Goal: Connect with others: Participate in discussion

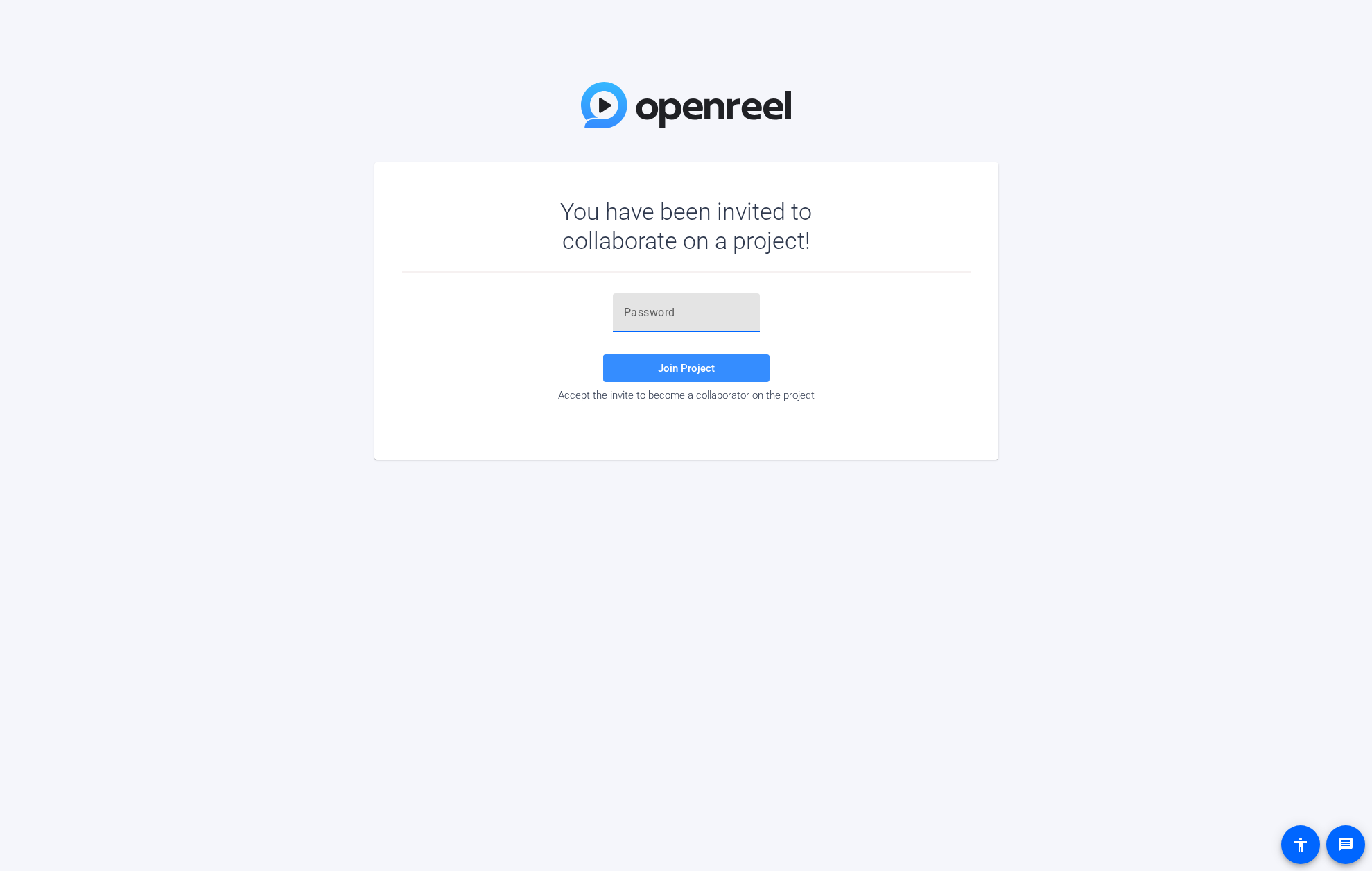
click at [663, 310] on input "text" at bounding box center [686, 313] width 124 height 17
paste input ";ZiP3S"
type input ";ZiP3S"
click at [687, 374] on span at bounding box center [686, 368] width 167 height 34
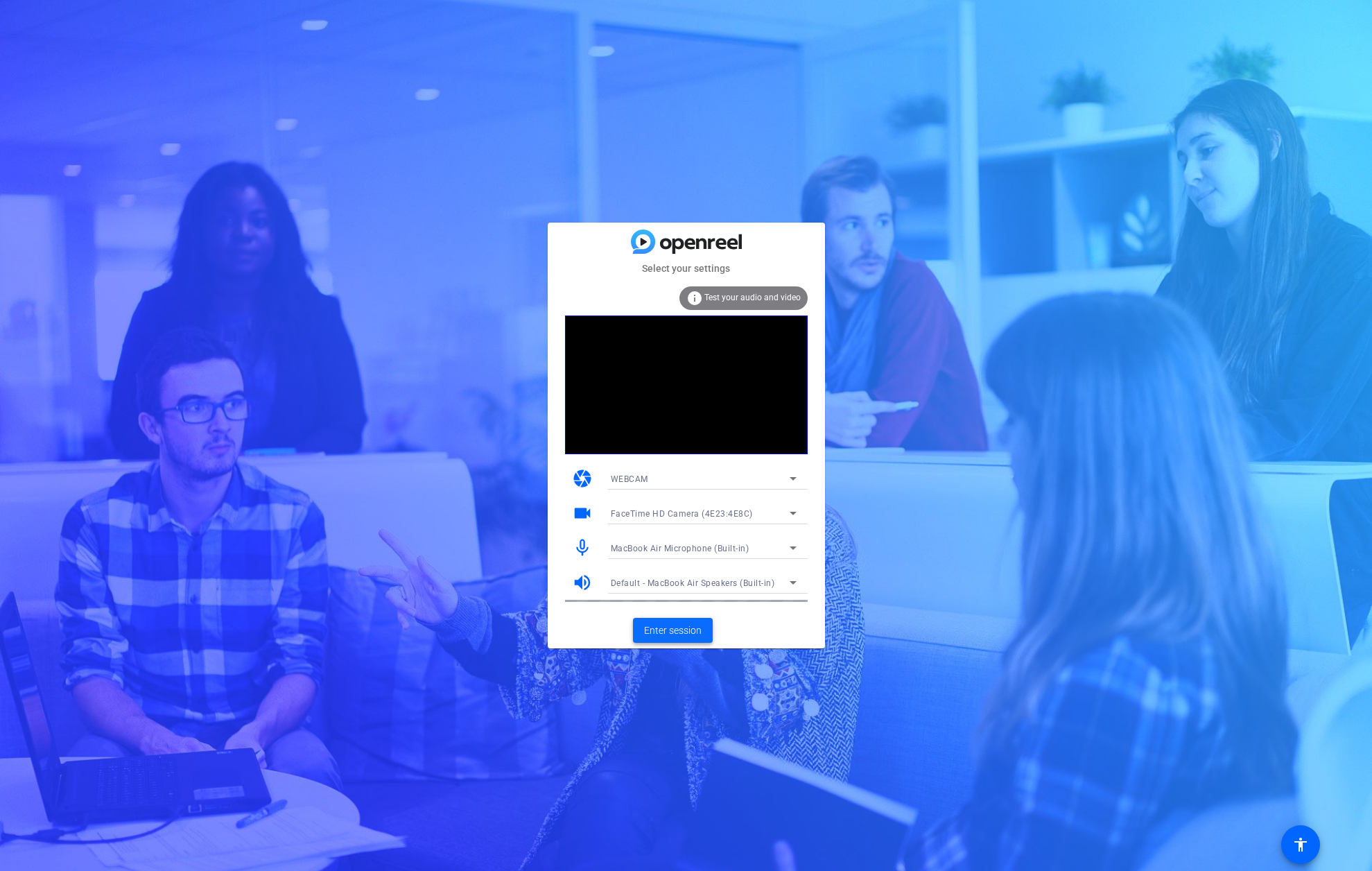
click at [661, 623] on span "Enter session" at bounding box center [672, 630] width 57 height 14
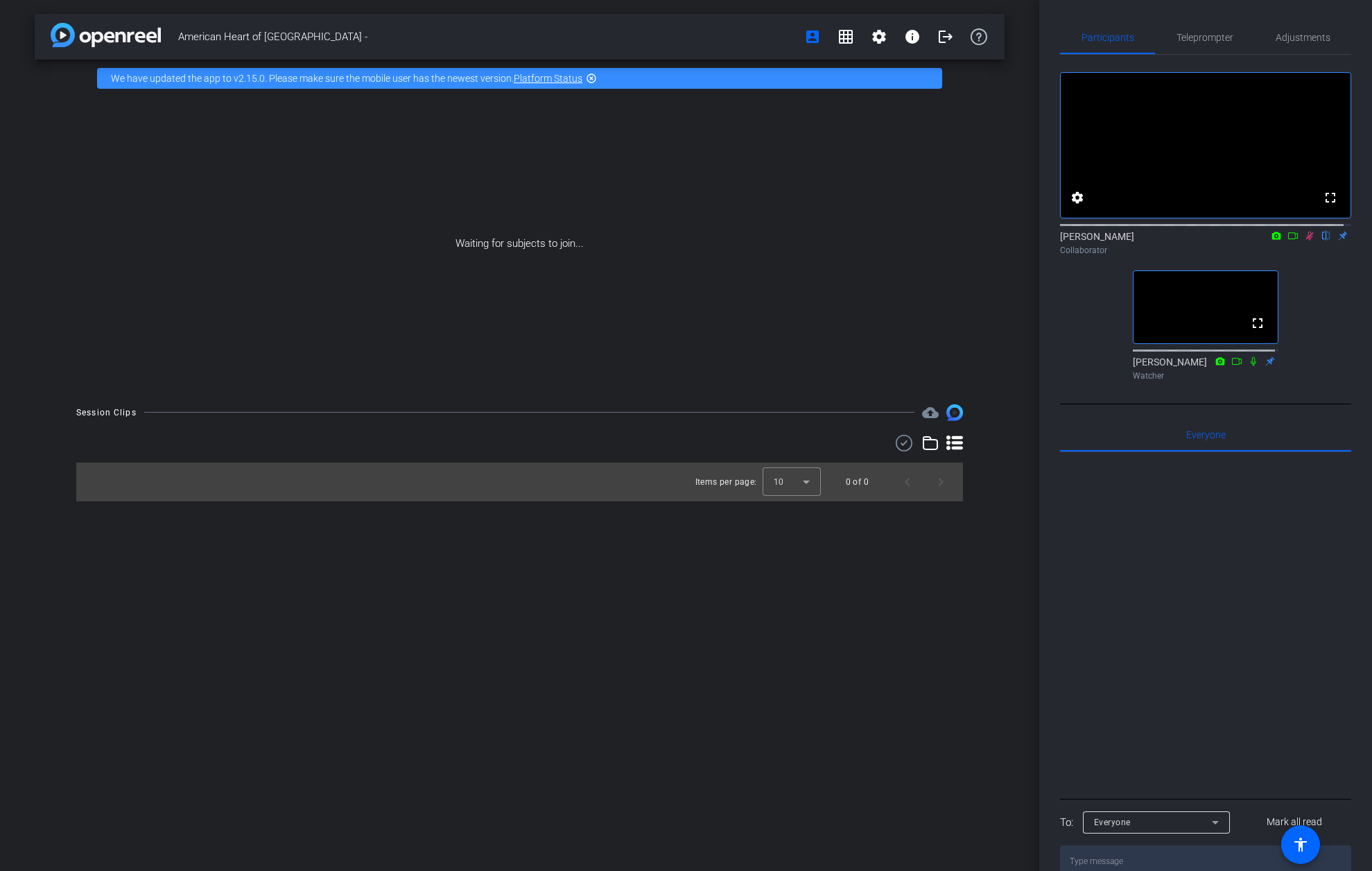
click at [1306, 241] on icon at bounding box center [1310, 235] width 8 height 9
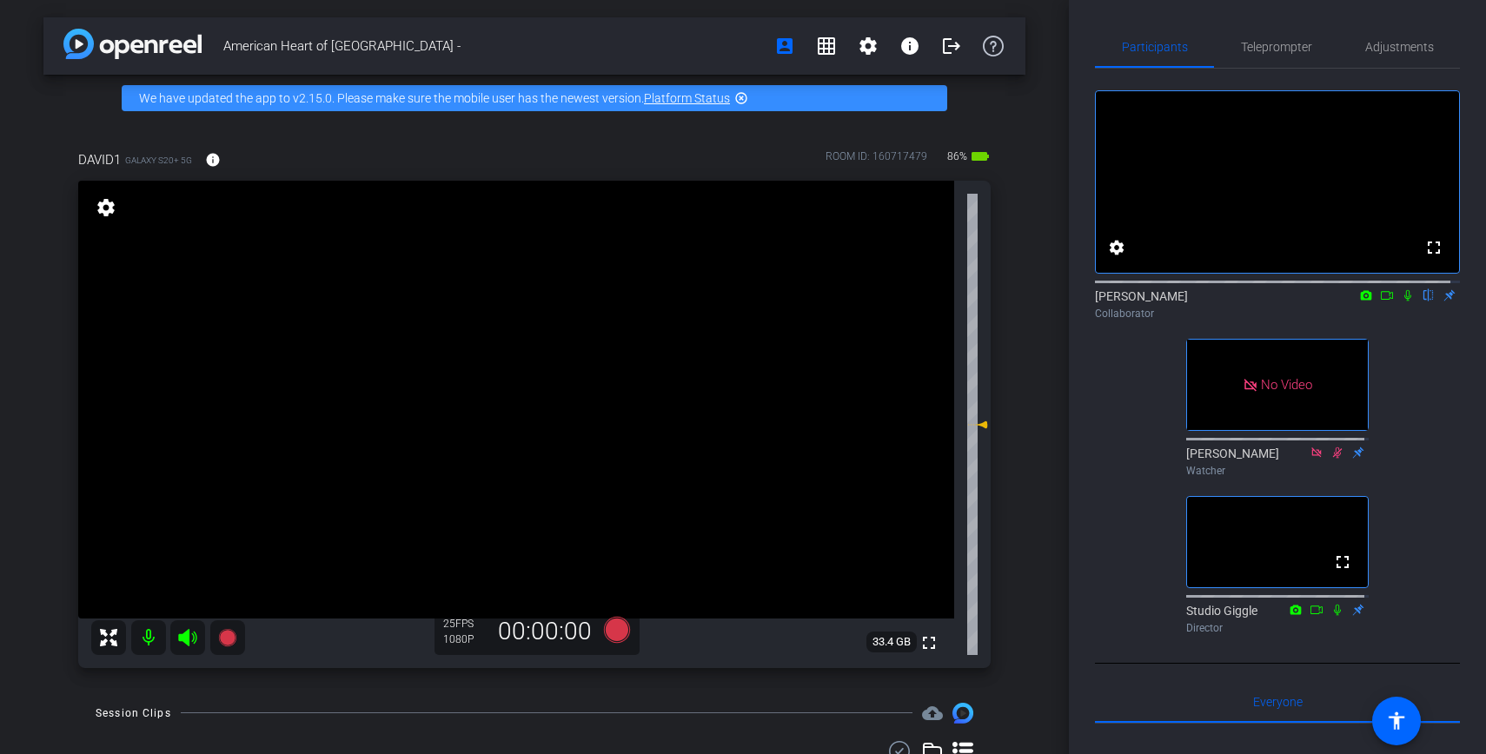
click at [1380, 302] on icon at bounding box center [1387, 295] width 14 height 12
click at [1425, 302] on icon at bounding box center [1428, 295] width 7 height 11
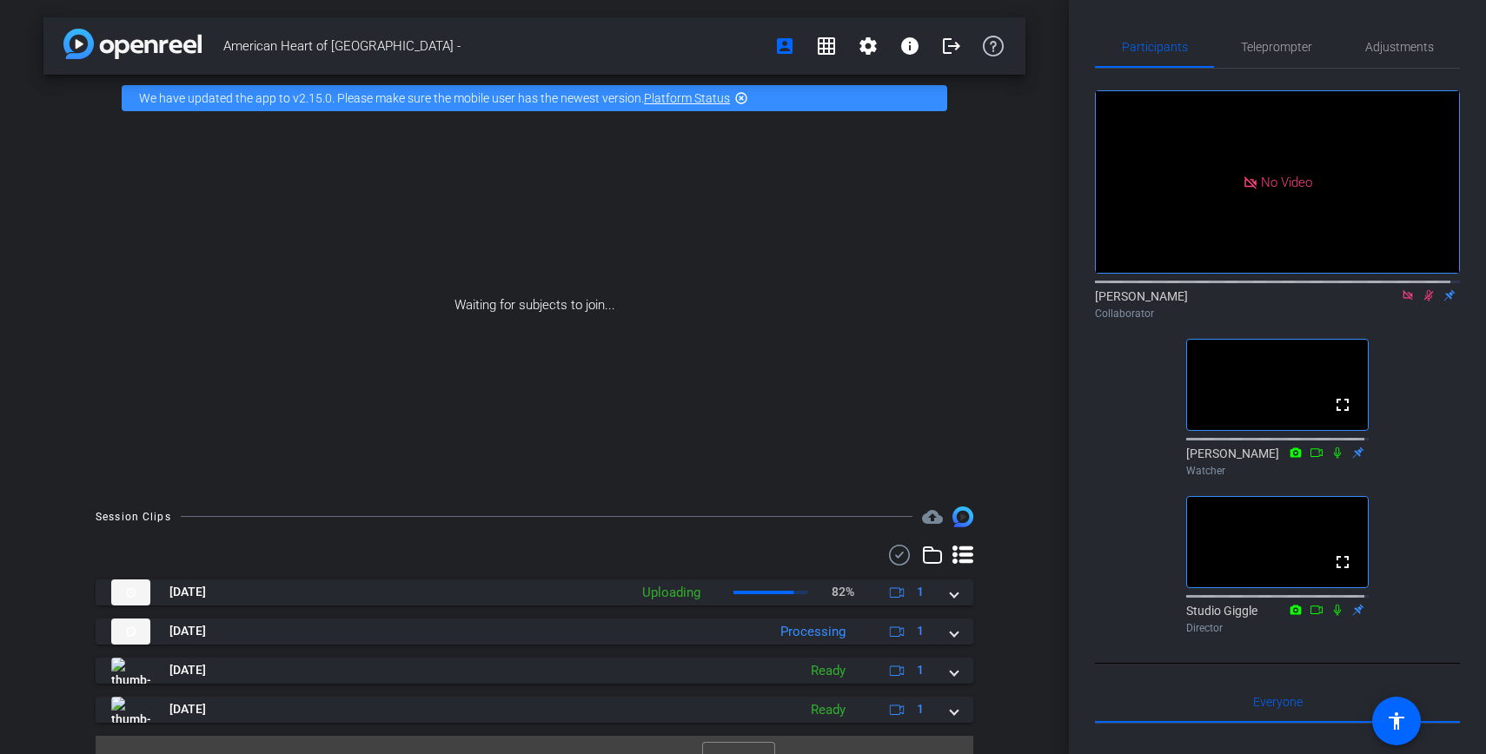
click at [1424, 302] on icon at bounding box center [1429, 295] width 10 height 11
drag, startPoint x: 1391, startPoint y: 314, endPoint x: 1399, endPoint y: 316, distance: 9.1
click at [1397, 303] on mat-icon at bounding box center [1407, 296] width 21 height 16
